Goal: Task Accomplishment & Management: Use online tool/utility

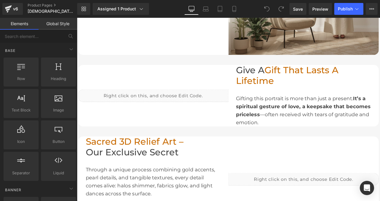
scroll to position [451, 0]
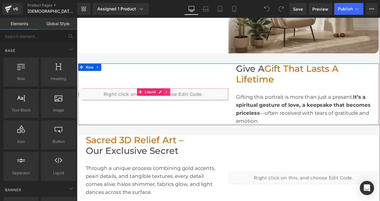
click at [183, 106] on icon at bounding box center [183, 106] width 1 height 3
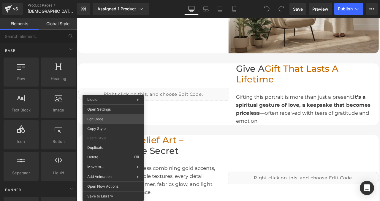
click at [107, 0] on div "You are previewing how the will restyle your page. You can not edit Elements in…" at bounding box center [190, 0] width 380 height 0
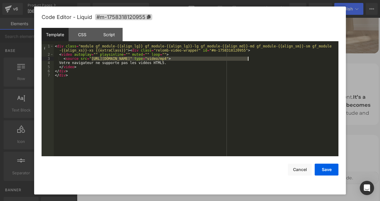
drag, startPoint x: 91, startPoint y: 57, endPoint x: 248, endPoint y: 58, distance: 156.1
click at [248, 58] on div "< div class = "module gf_module-{{align_lg}} gf_module-{{align_lg}}-lg gf_modul…" at bounding box center [196, 106] width 285 height 125
drag, startPoint x: 92, startPoint y: 58, endPoint x: 105, endPoint y: 58, distance: 13.1
click at [105, 58] on div "< div class = "module gf_module-{{align_lg}} gf_module-{{align_lg}}-lg gf_modul…" at bounding box center [196, 106] width 285 height 125
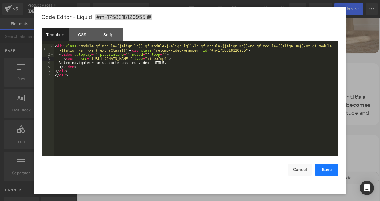
click at [328, 169] on button "Save" at bounding box center [327, 170] width 24 height 12
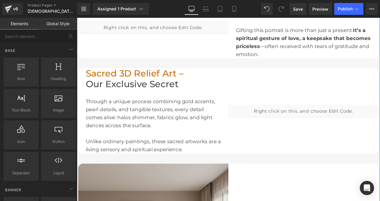
scroll to position [543, 0]
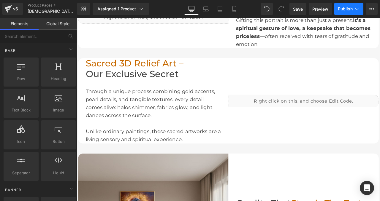
click at [363, 6] on button "Publish" at bounding box center [348, 9] width 29 height 12
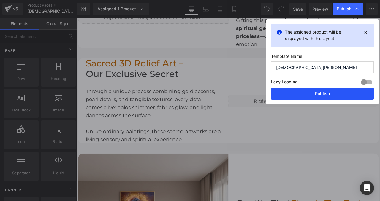
drag, startPoint x: 331, startPoint y: 95, endPoint x: 112, endPoint y: 106, distance: 219.3
click at [331, 95] on button "Publish" at bounding box center [322, 94] width 103 height 12
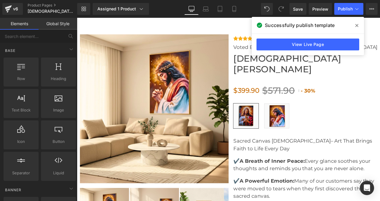
scroll to position [1979, 0]
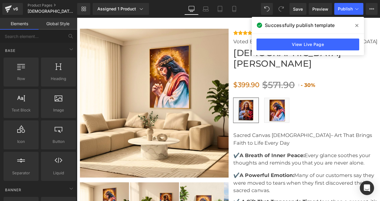
click at [173, 107] on img at bounding box center [168, 119] width 177 height 177
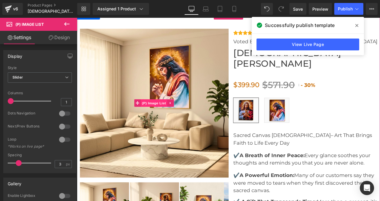
click at [167, 120] on span "(P) Image List" at bounding box center [168, 119] width 31 height 9
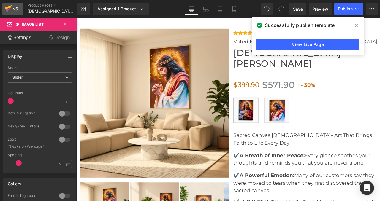
click at [15, 10] on div "v6" at bounding box center [15, 9] width 7 height 8
